Goal: Navigation & Orientation: Find specific page/section

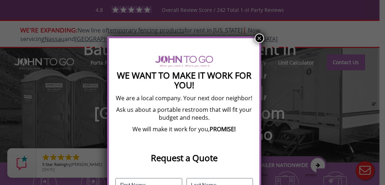
click at [259, 39] on button "×" at bounding box center [259, 38] width 9 height 9
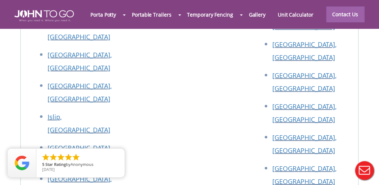
scroll to position [3688, 0]
click at [312, 71] on div at bounding box center [189, 92] width 379 height 185
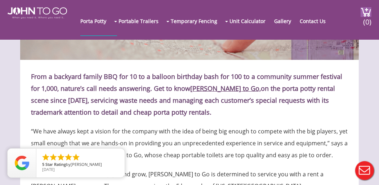
scroll to position [53, 0]
